Goal: Find specific page/section: Find specific page/section

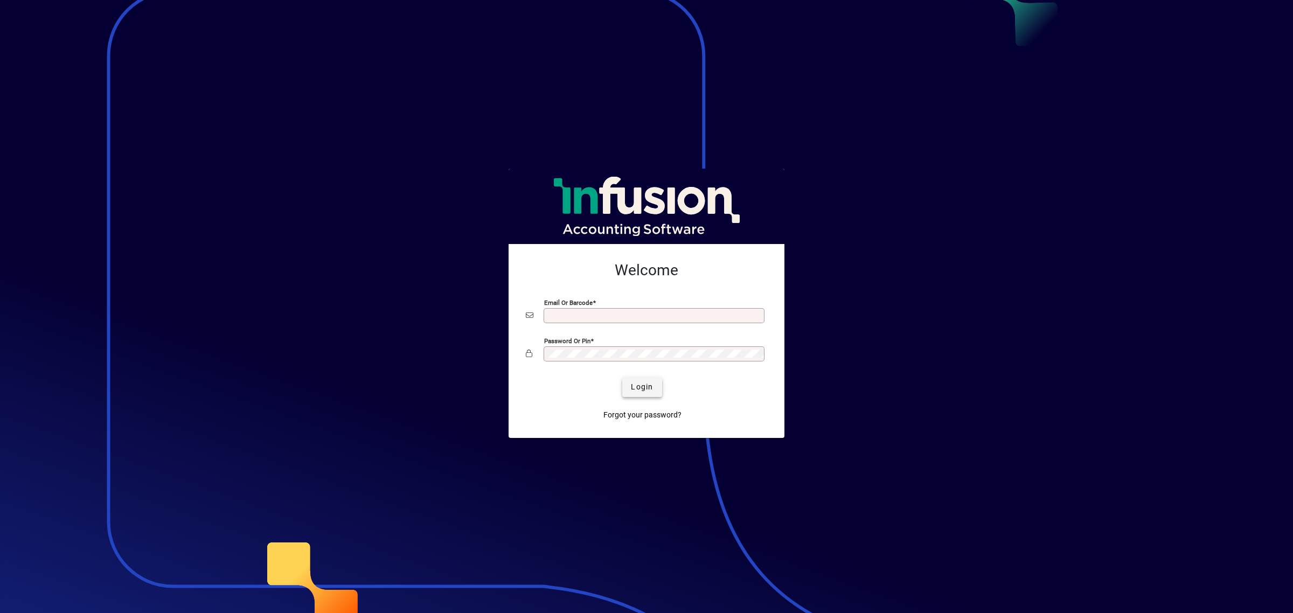
type input "**********"
click at [644, 387] on span "Login" at bounding box center [642, 386] width 22 height 11
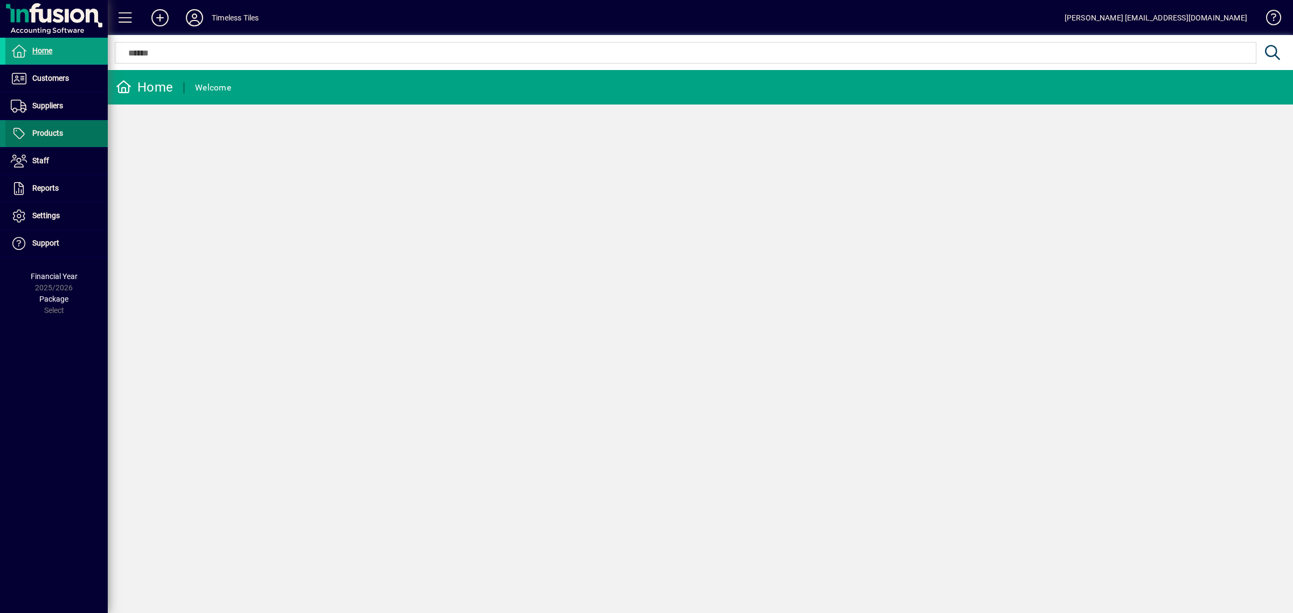
click at [53, 130] on span "Products" at bounding box center [47, 133] width 31 height 9
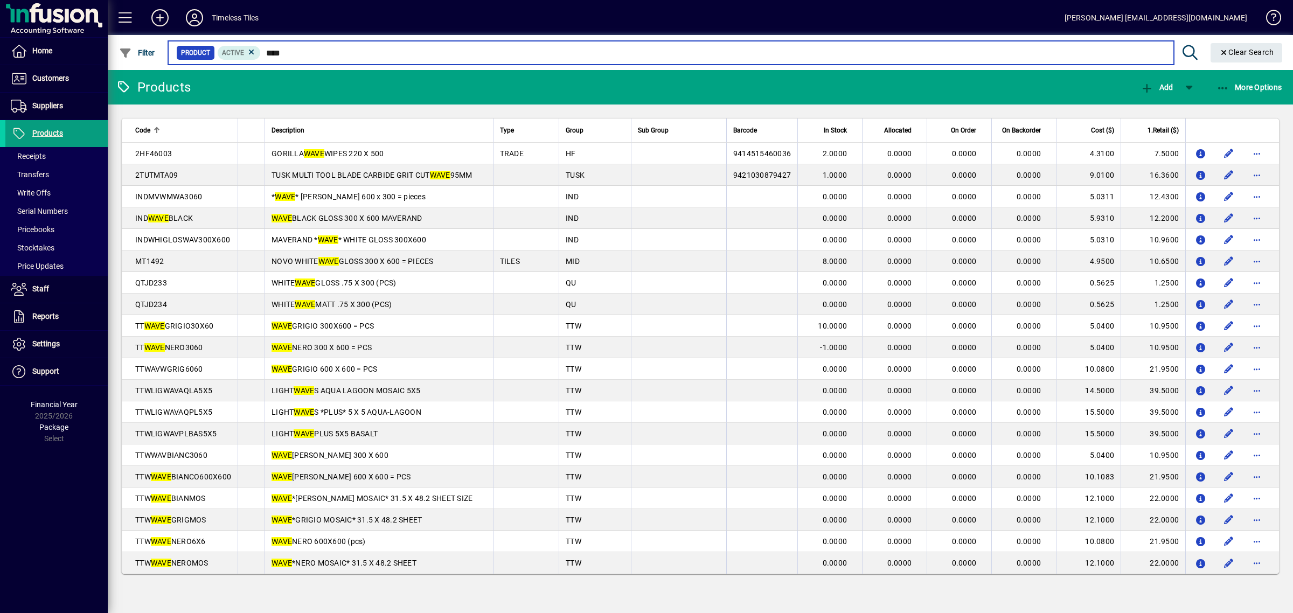
type input "****"
